Goal: Book appointment/travel/reservation

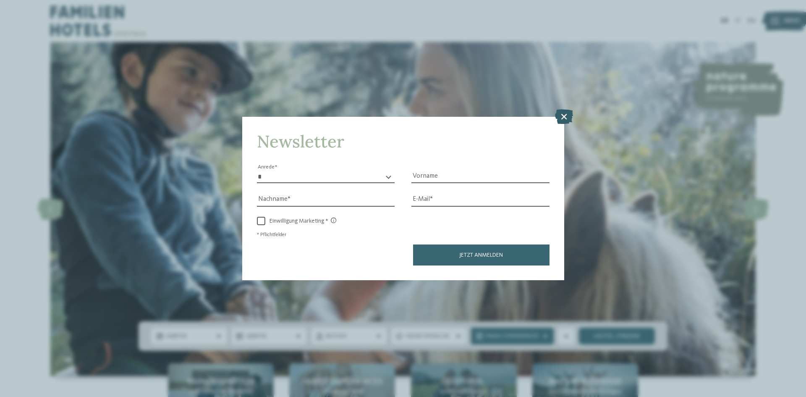
click at [564, 117] on icon at bounding box center [564, 116] width 18 height 15
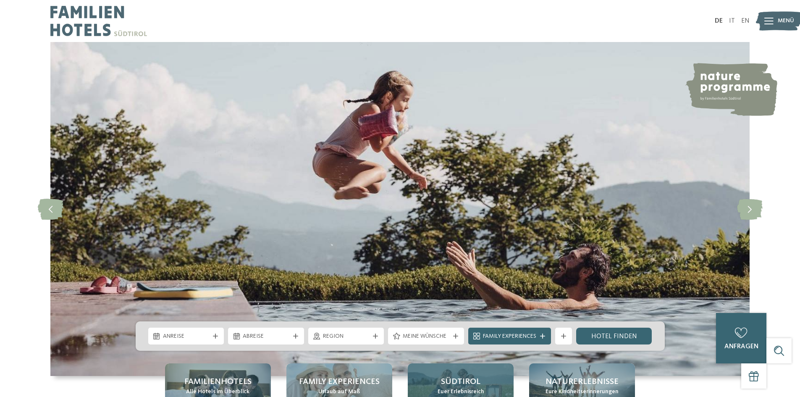
click at [445, 383] on span "Südtirol" at bounding box center [460, 382] width 39 height 12
click at [457, 378] on span "Südtirol" at bounding box center [460, 382] width 39 height 12
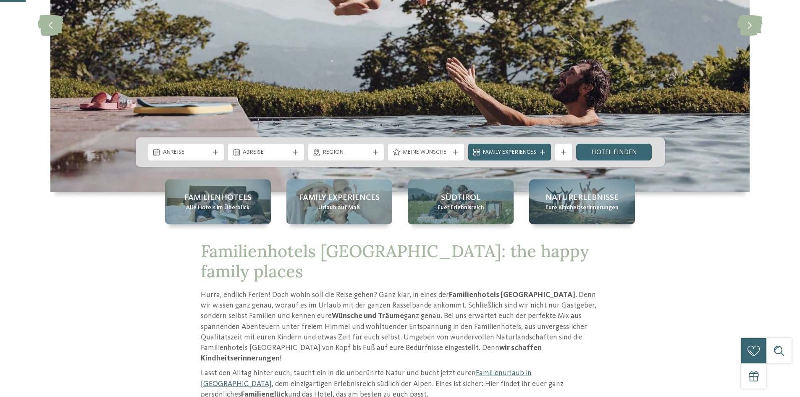
scroll to position [210, 0]
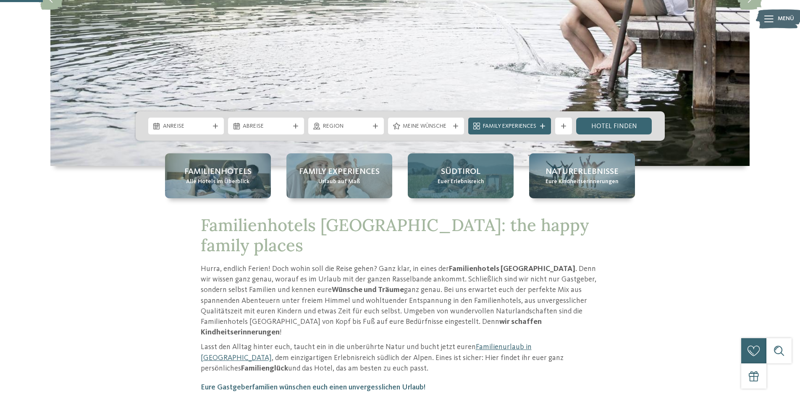
click at [464, 171] on span "Südtirol" at bounding box center [460, 172] width 39 height 12
click at [461, 173] on span "Südtirol" at bounding box center [460, 172] width 39 height 12
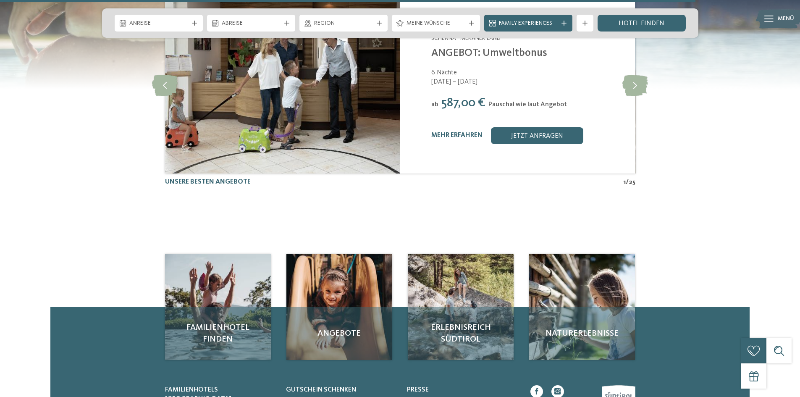
scroll to position [2100, 0]
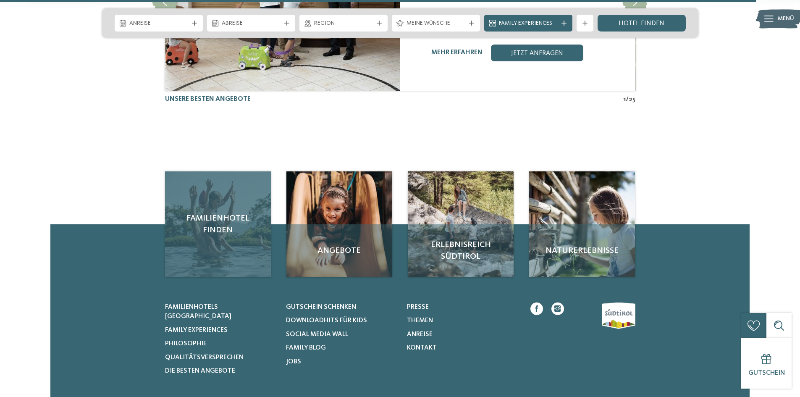
click at [217, 212] on span "Familienhotel finden" at bounding box center [217, 224] width 89 height 24
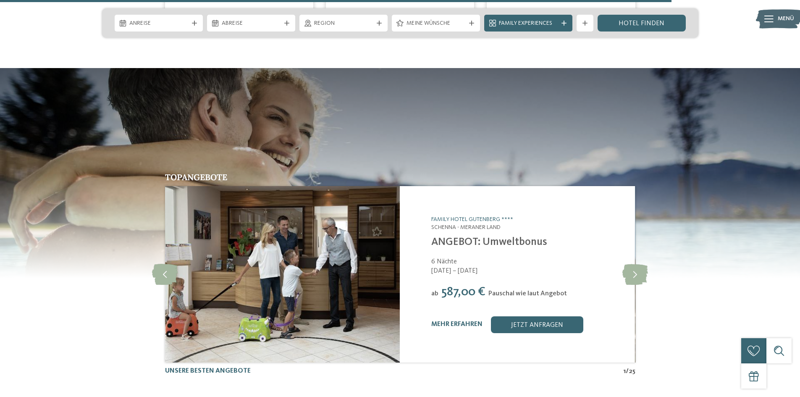
scroll to position [1890, 0]
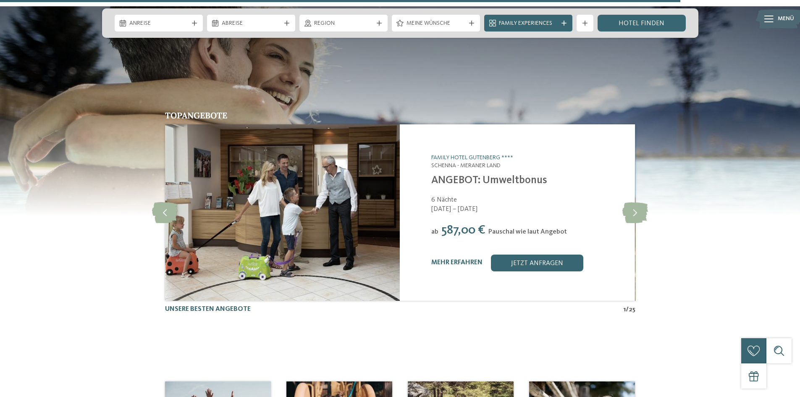
click at [288, 157] on img at bounding box center [282, 212] width 235 height 176
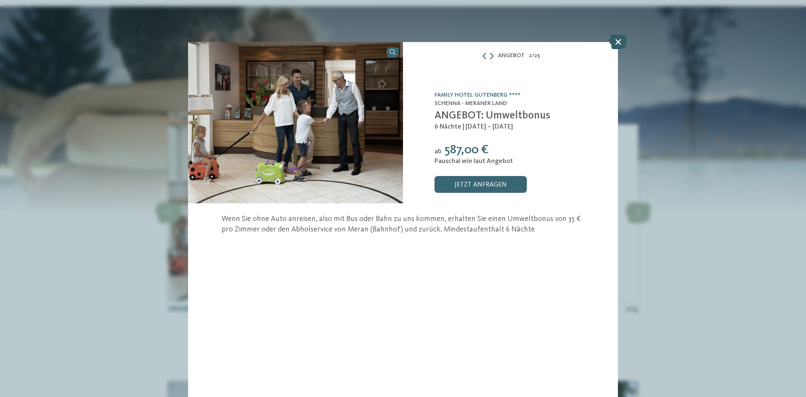
click at [621, 38] on icon at bounding box center [618, 41] width 18 height 15
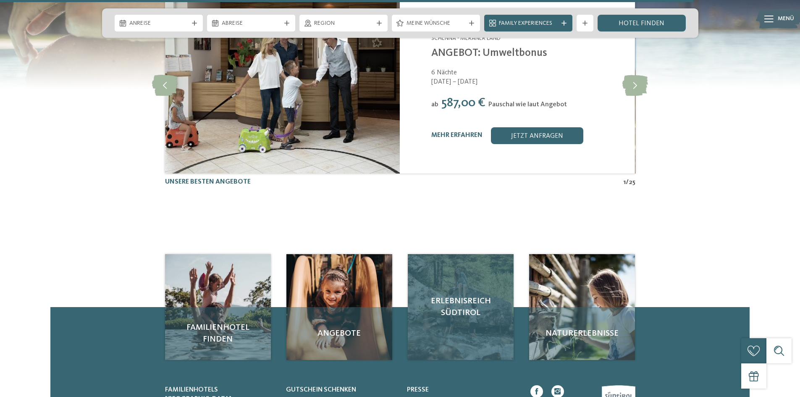
scroll to position [1890, 0]
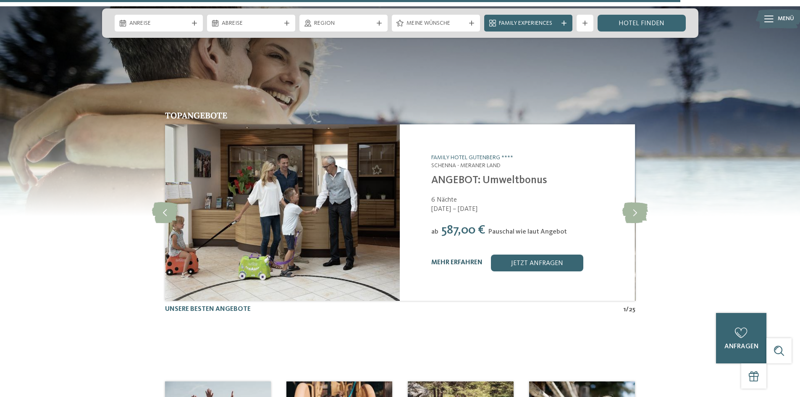
click at [462, 259] on link "mehr erfahren" at bounding box center [456, 262] width 51 height 7
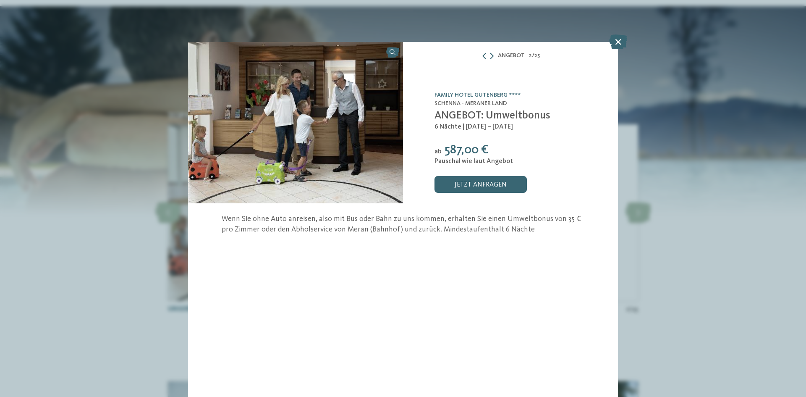
click at [377, 95] on img at bounding box center [295, 122] width 215 height 161
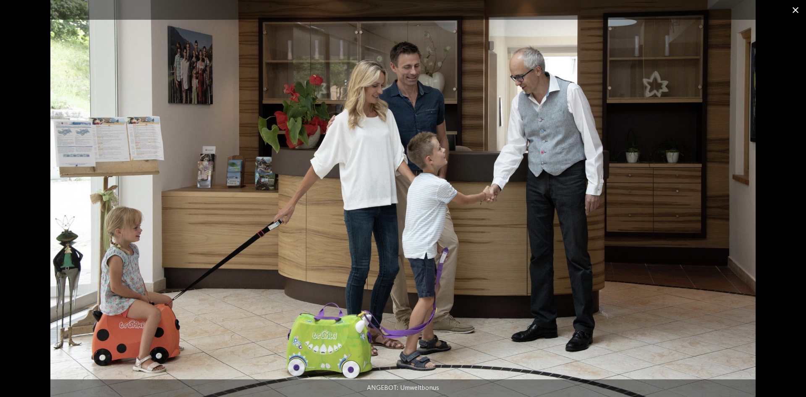
click at [796, 10] on span at bounding box center [795, 10] width 21 height 20
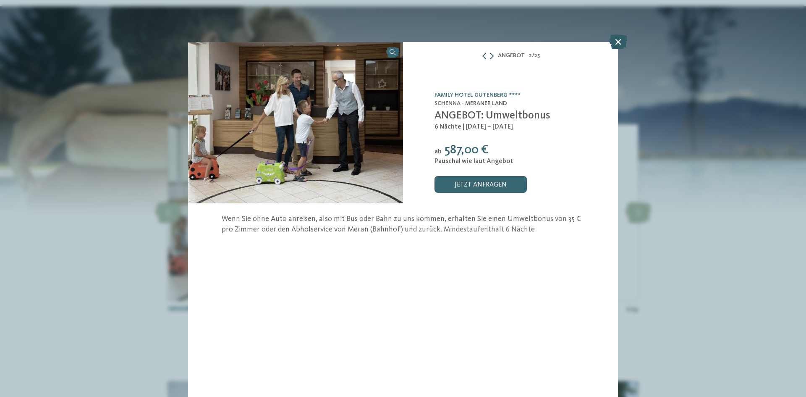
click at [618, 41] on icon at bounding box center [618, 41] width 18 height 15
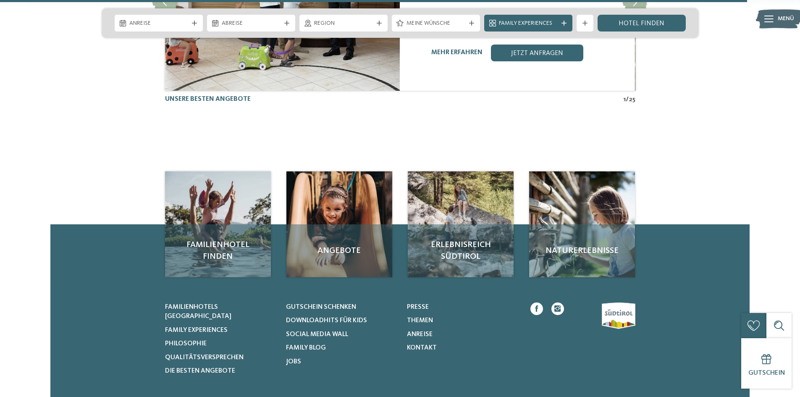
scroll to position [1932, 0]
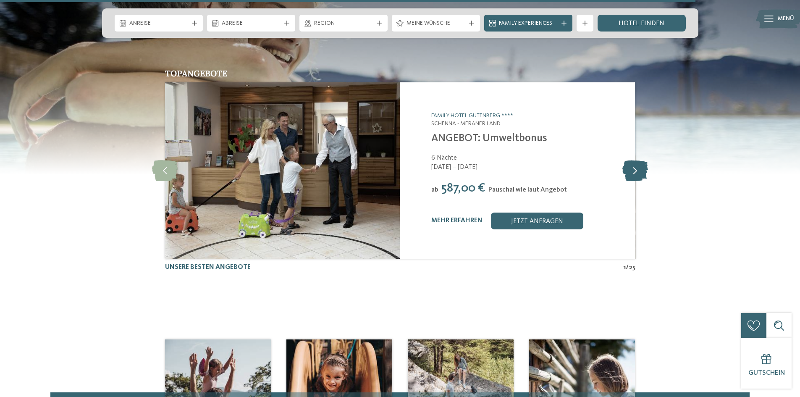
click at [635, 160] on icon at bounding box center [635, 170] width 26 height 21
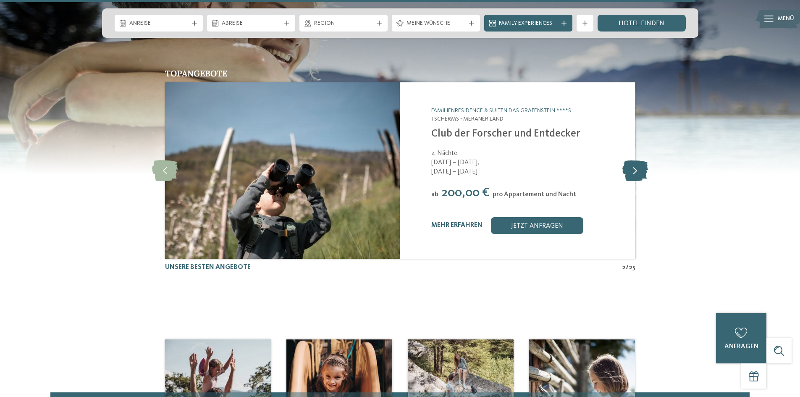
click at [635, 160] on icon at bounding box center [635, 170] width 26 height 21
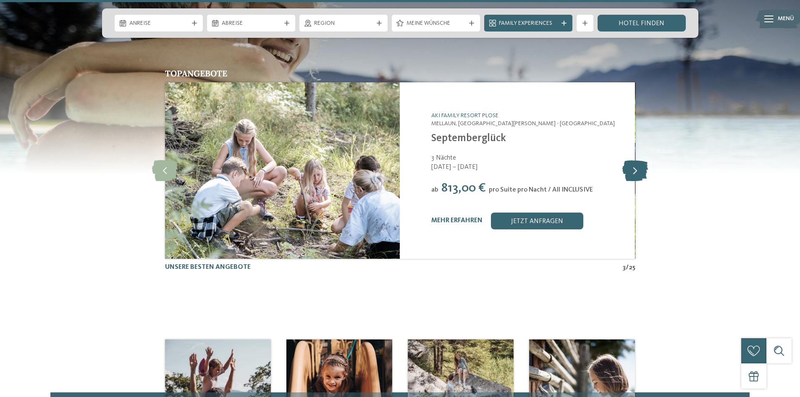
click at [635, 160] on icon at bounding box center [635, 170] width 26 height 21
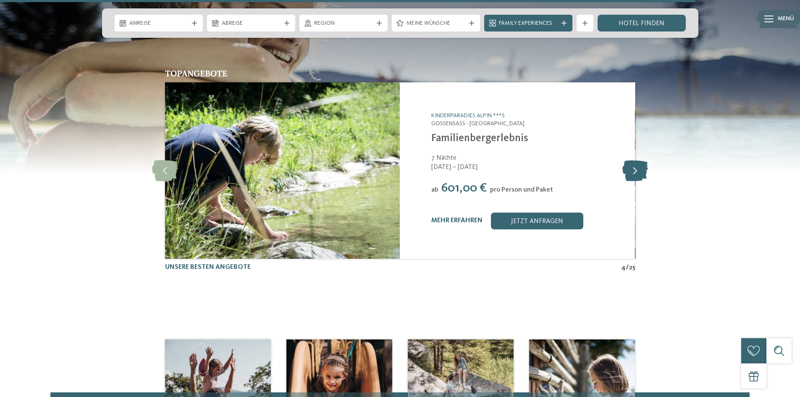
click at [635, 160] on icon at bounding box center [635, 170] width 26 height 21
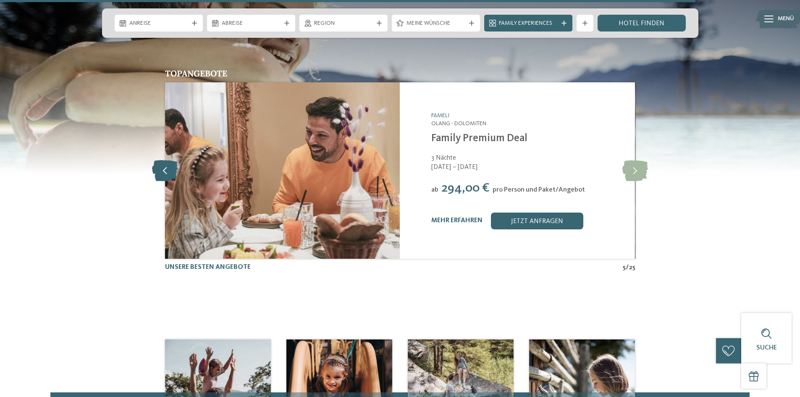
click at [161, 160] on icon at bounding box center [165, 170] width 26 height 21
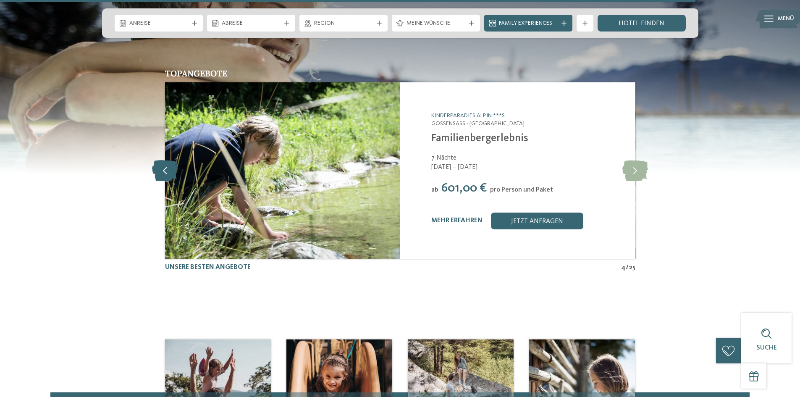
click at [161, 160] on icon at bounding box center [165, 170] width 26 height 21
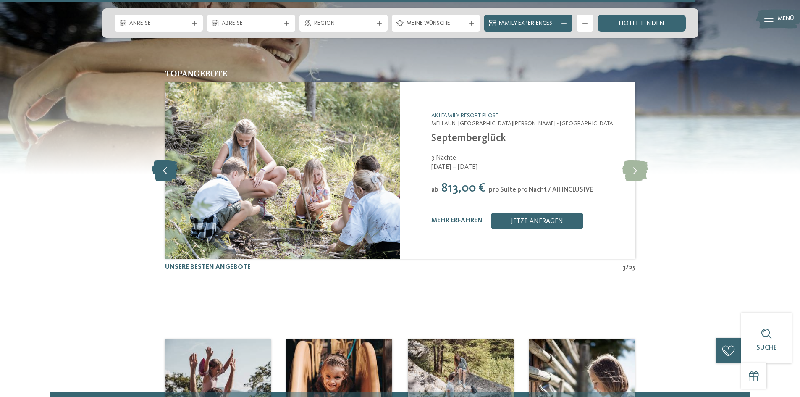
click at [161, 160] on icon at bounding box center [165, 170] width 26 height 21
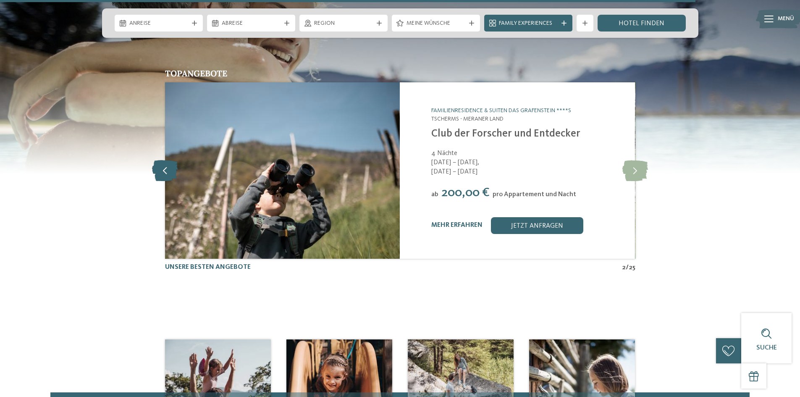
click at [161, 160] on icon at bounding box center [165, 170] width 26 height 21
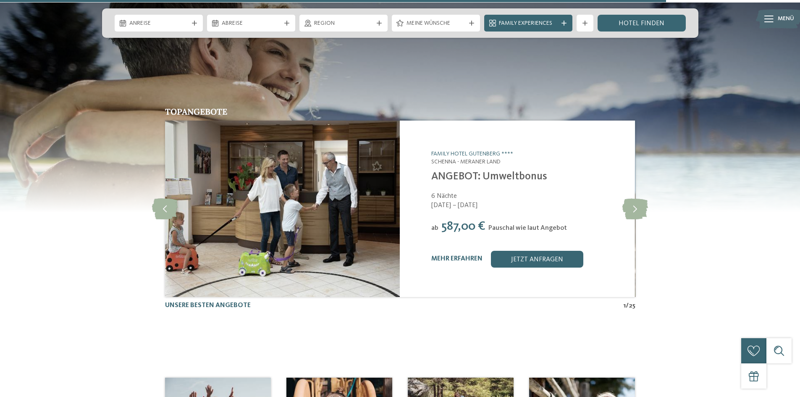
scroll to position [1806, 0]
